Goal: Answer question/provide support: Answer question/provide support

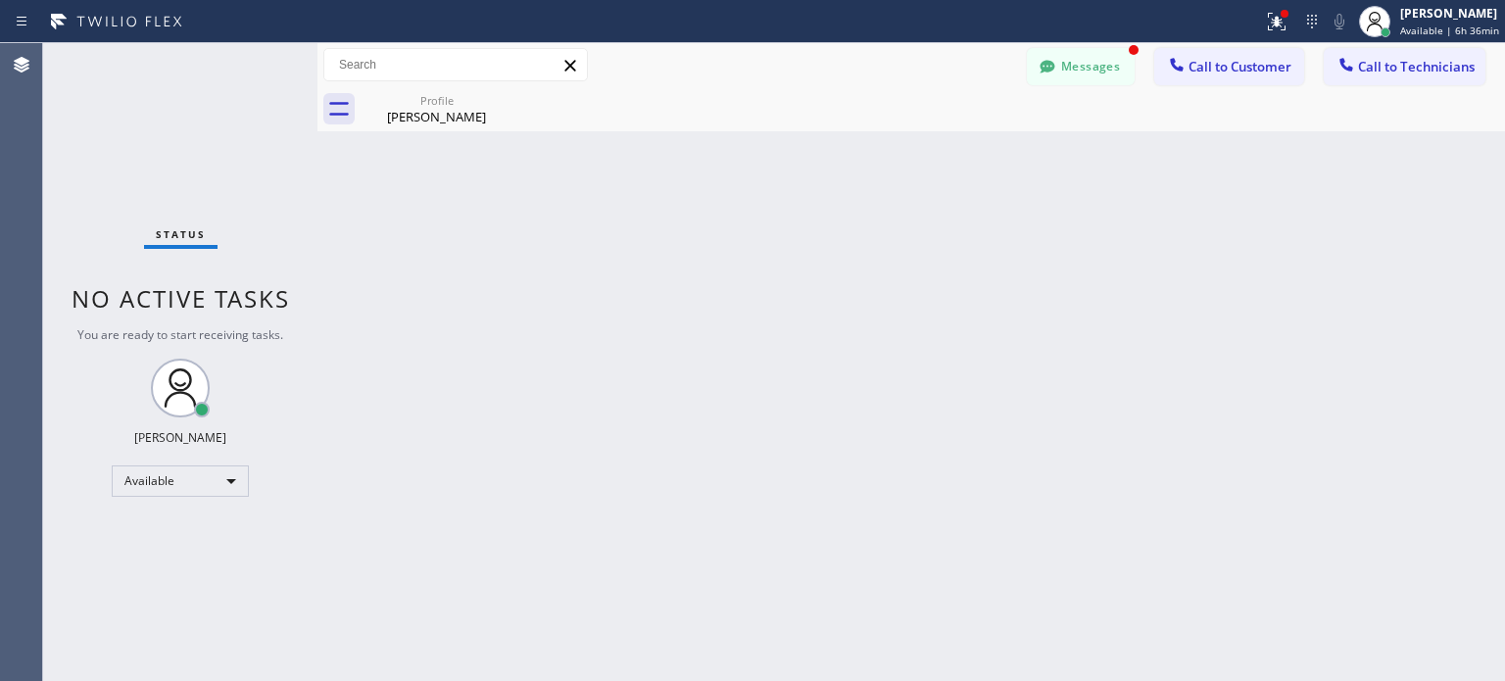
scroll to position [143, 0]
click at [1300, 23] on icon at bounding box center [1312, 22] width 24 height 24
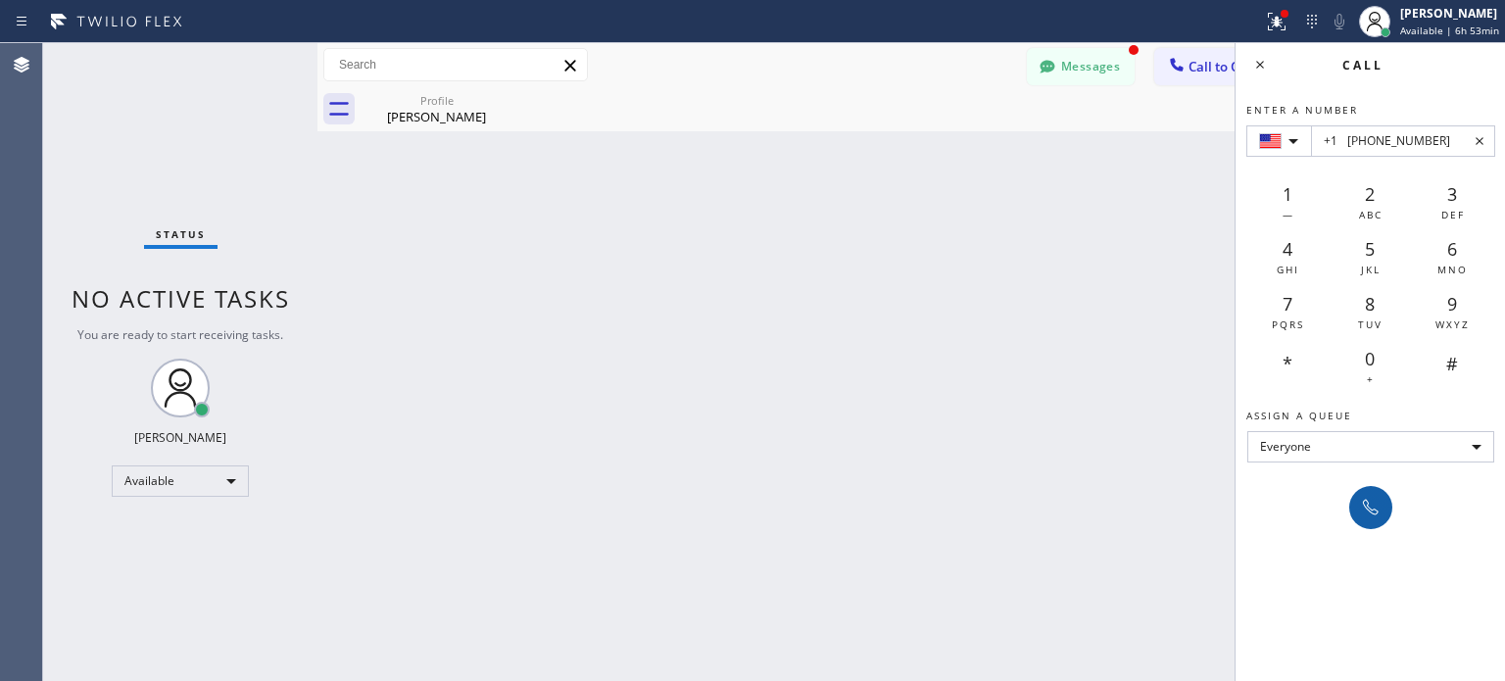
type input "+1 [PHONE_NUMBER]"
click at [1383, 500] on button at bounding box center [1370, 507] width 43 height 43
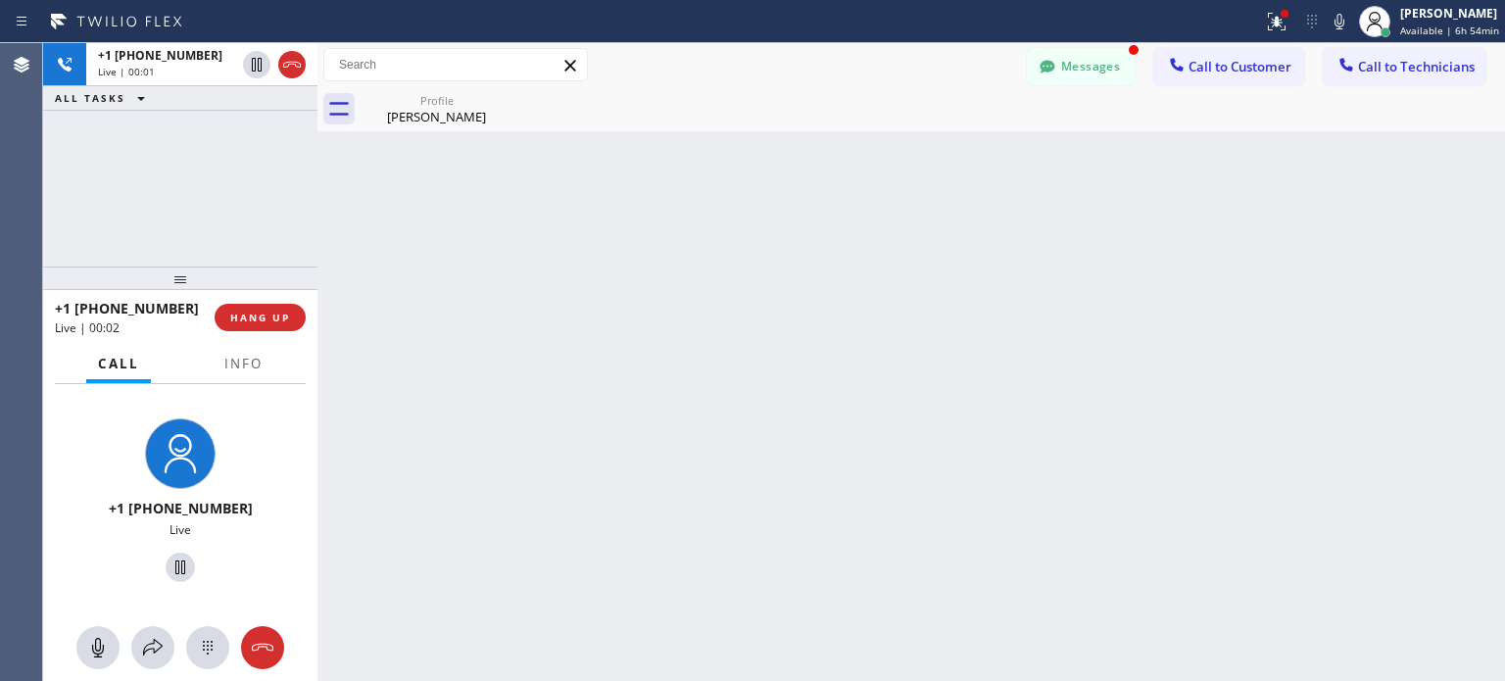
click at [303, 306] on div "+1 [PHONE_NUMBER] Live | 00:02 HANG UP" at bounding box center [180, 317] width 251 height 51
click at [291, 308] on button "HANG UP" at bounding box center [260, 317] width 91 height 27
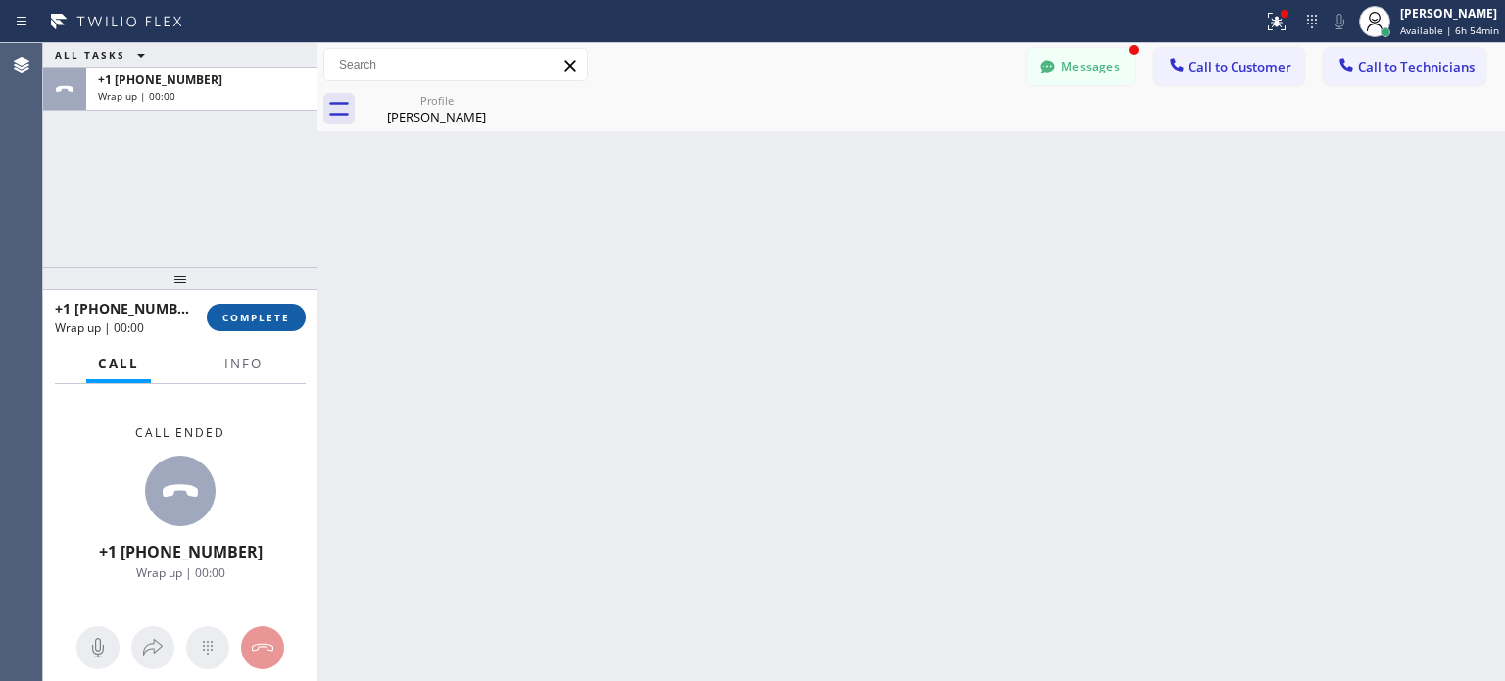
click at [277, 319] on span "COMPLETE" at bounding box center [256, 318] width 68 height 14
